Goal: Task Accomplishment & Management: Use online tool/utility

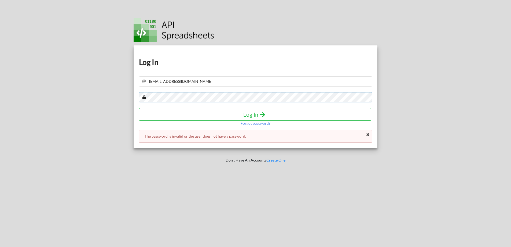
click at [130, 100] on div "Download hidden Download hidden Log In [EMAIL_ADDRESS][DOMAIN_NAME] Log In Forg…" at bounding box center [256, 123] width 260 height 247
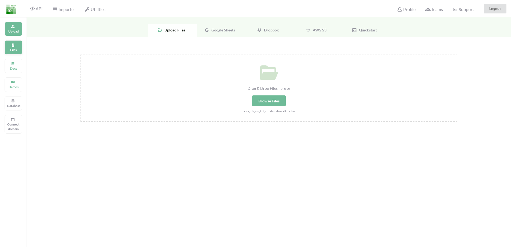
click at [8, 46] on div "Files" at bounding box center [14, 47] width 18 height 14
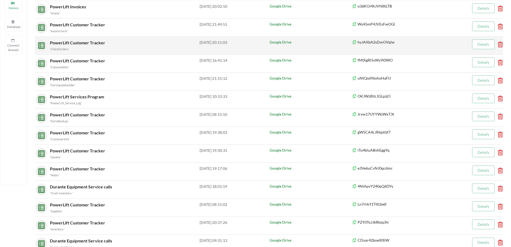
scroll to position [107, 0]
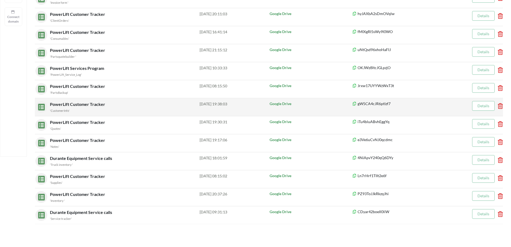
click at [62, 111] on small "'CustomerInfo'" at bounding box center [60, 110] width 20 height 3
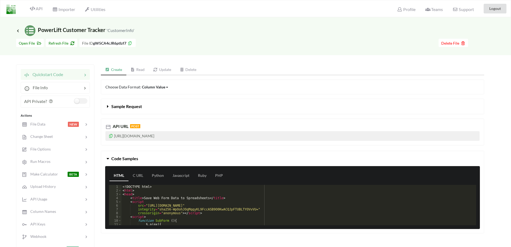
click at [139, 69] on link "Read" at bounding box center [137, 69] width 23 height 11
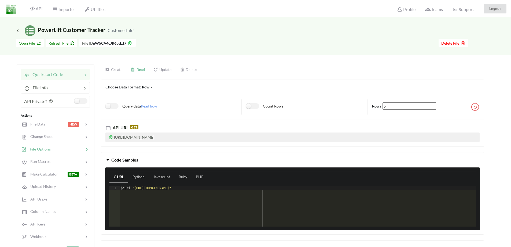
click at [55, 150] on div at bounding box center [67, 149] width 33 height 6
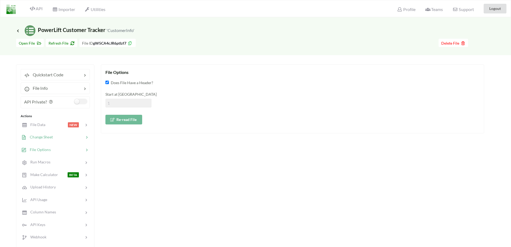
click at [50, 138] on span "Change Sheet" at bounding box center [40, 136] width 26 height 5
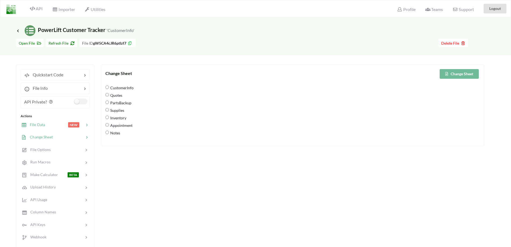
click at [47, 125] on div at bounding box center [56, 125] width 23 height 6
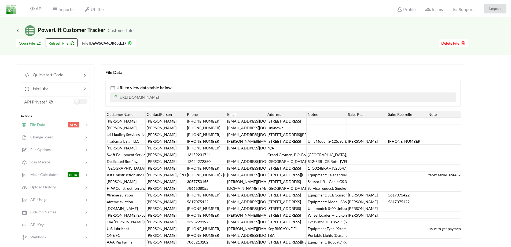
click at [58, 44] on span "Refresh File" at bounding box center [62, 43] width 26 height 5
click at [35, 6] on icon at bounding box center [32, 8] width 5 height 4
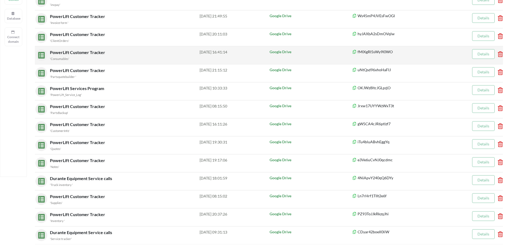
scroll to position [179, 0]
